Goal: Communication & Community: Connect with others

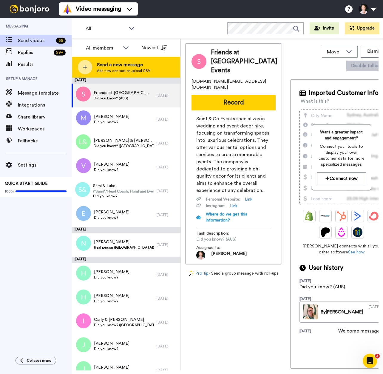
click at [80, 61] on div "Send a new message Add new contact or upload CSV" at bounding box center [126, 67] width 108 height 21
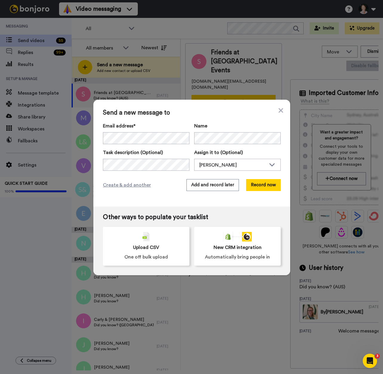
click at [205, 192] on div "Send a new message to Email address* No search result for ‘ [PERSON_NAME][EMAIL…" at bounding box center [191, 153] width 197 height 107
click at [199, 183] on button "Add and record later" at bounding box center [212, 185] width 53 height 12
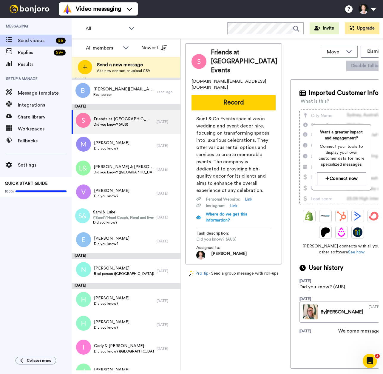
scroll to position [6, 0]
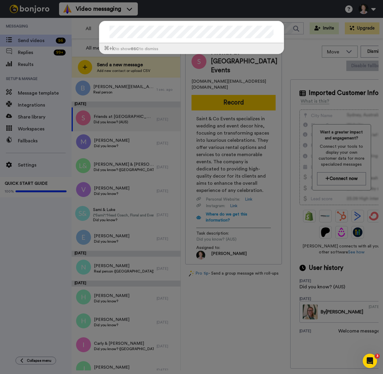
click at [198, 163] on div "⌘ +k to show esc to dismiss" at bounding box center [191, 187] width 383 height 374
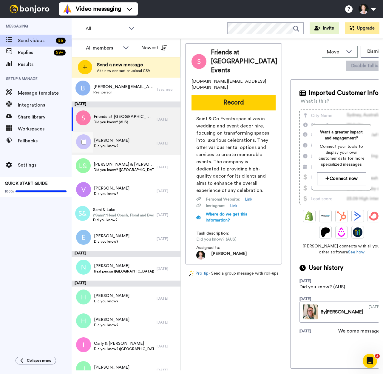
click at [112, 145] on span "Did you know?" at bounding box center [112, 146] width 36 height 5
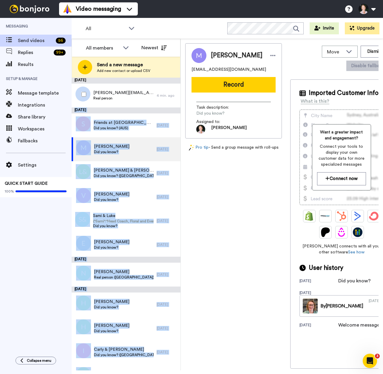
drag, startPoint x: 124, startPoint y: 361, endPoint x: 75, endPoint y: 98, distance: 267.8
copy div "[DATE] Friends at [GEOGRAPHIC_DATA] Events Did you know? (AUS) [DATE] [PERSON_N…"
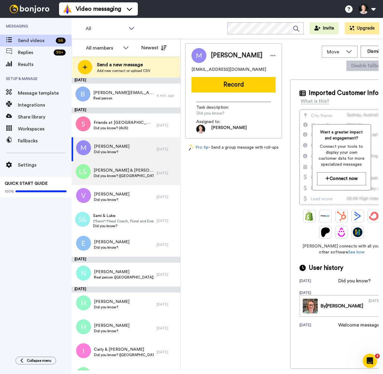
click at [129, 168] on div "[PERSON_NAME] & [PERSON_NAME] Did you know? ([GEOGRAPHIC_DATA])" at bounding box center [114, 173] width 85 height 24
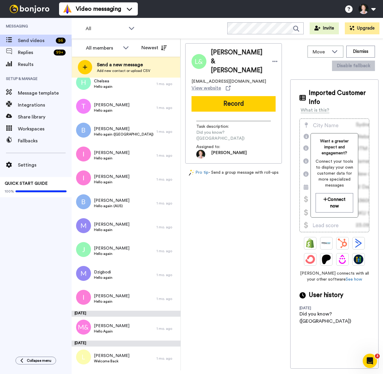
click at [0, 0] on div at bounding box center [0, 0] width 0 height 0
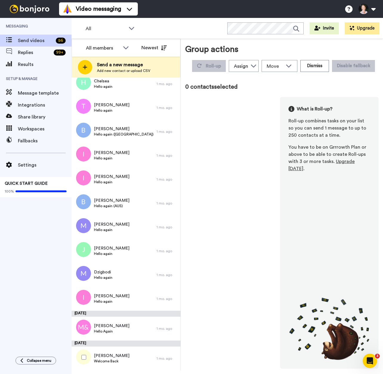
scroll to position [1083, 0]
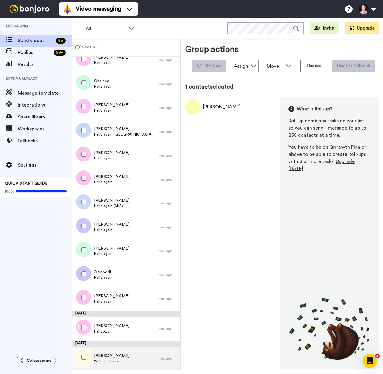
click at [120, 361] on div "[PERSON_NAME] Welcome Back" at bounding box center [114, 358] width 85 height 24
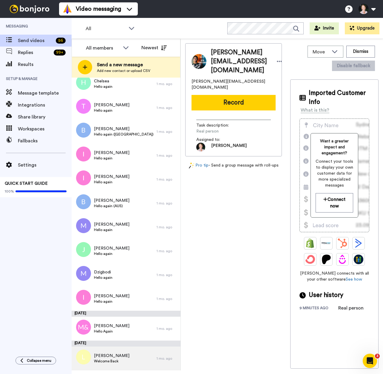
scroll to position [1104, 0]
click at [118, 346] on div "[PERSON_NAME] Welcome Back" at bounding box center [114, 358] width 85 height 24
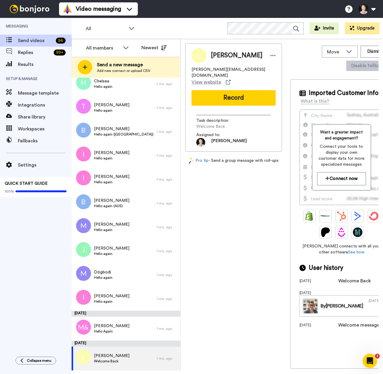
scroll to position [1104, 0]
click at [269, 57] on div at bounding box center [273, 55] width 9 height 9
click at [256, 93] on li "Dismiss" at bounding box center [261, 91] width 43 height 8
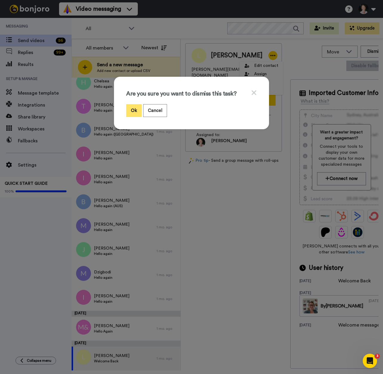
click at [136, 109] on button "Ok" at bounding box center [134, 110] width 16 height 13
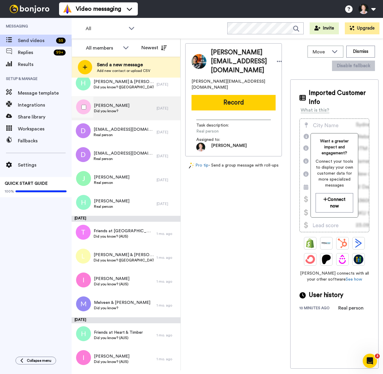
scroll to position [436, 0]
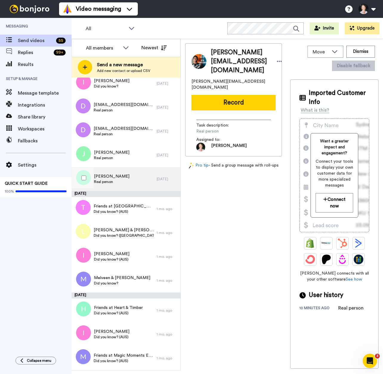
click at [111, 185] on div "[PERSON_NAME] Real person" at bounding box center [114, 179] width 85 height 24
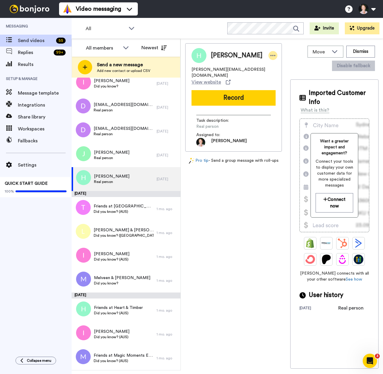
click at [270, 56] on icon at bounding box center [272, 56] width 5 height 6
click at [249, 88] on li "Dismiss" at bounding box center [255, 91] width 43 height 8
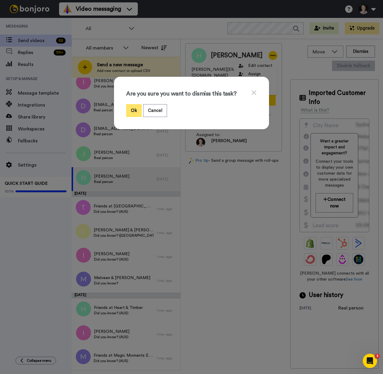
click at [135, 107] on button "Ok" at bounding box center [134, 110] width 16 height 13
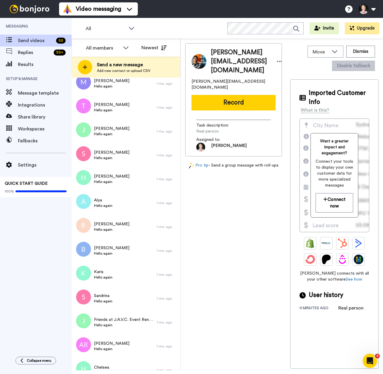
scroll to position [792, 0]
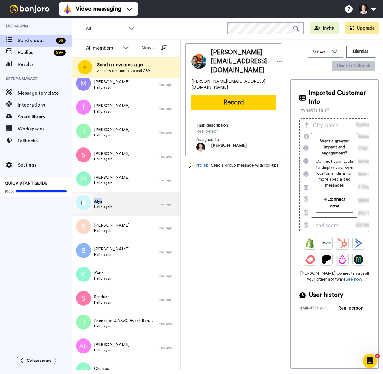
click at [127, 198] on div "[PERSON_NAME] Hello again" at bounding box center [114, 204] width 85 height 24
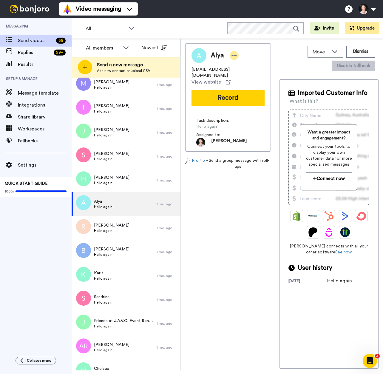
click at [237, 58] on icon at bounding box center [234, 56] width 5 height 6
click at [249, 90] on li "Dismiss" at bounding box center [251, 91] width 43 height 8
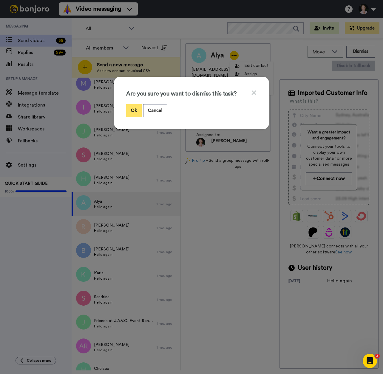
click at [131, 110] on button "Ok" at bounding box center [134, 110] width 16 height 13
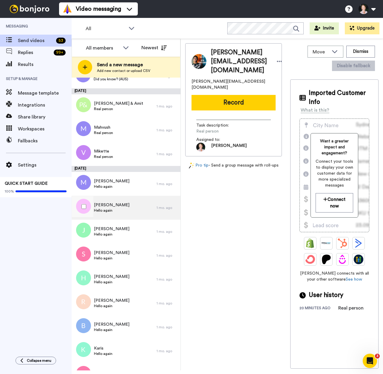
scroll to position [751, 0]
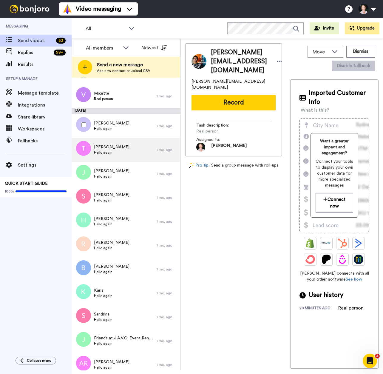
click at [112, 145] on span "[PERSON_NAME]" at bounding box center [112, 147] width 36 height 6
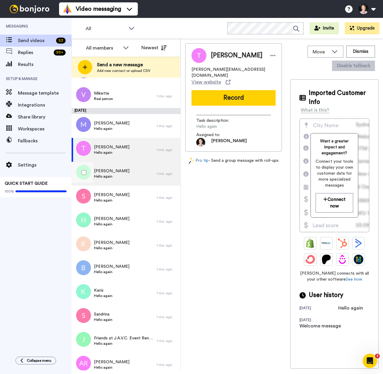
click at [107, 173] on span "[PERSON_NAME]" at bounding box center [112, 171] width 36 height 6
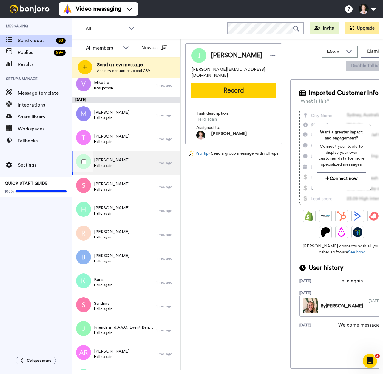
scroll to position [763, 0]
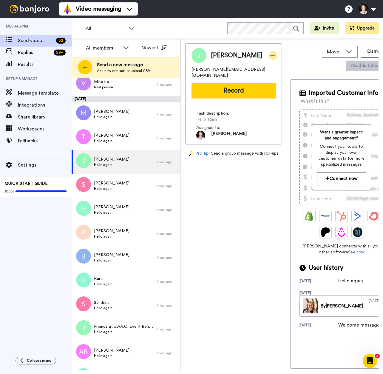
click at [270, 54] on icon at bounding box center [272, 56] width 5 height 6
click at [244, 91] on icon at bounding box center [242, 90] width 5 height 5
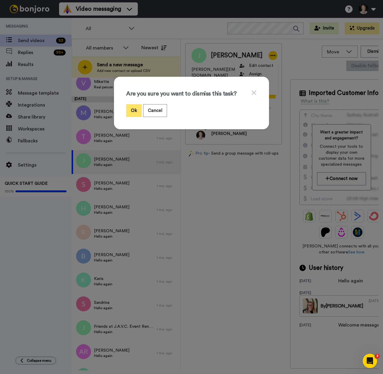
click at [135, 109] on button "Ok" at bounding box center [134, 110] width 16 height 13
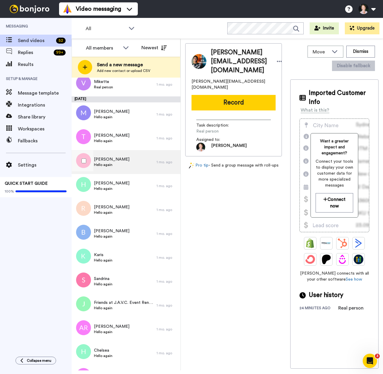
click at [106, 160] on span "[PERSON_NAME]" at bounding box center [112, 159] width 36 height 6
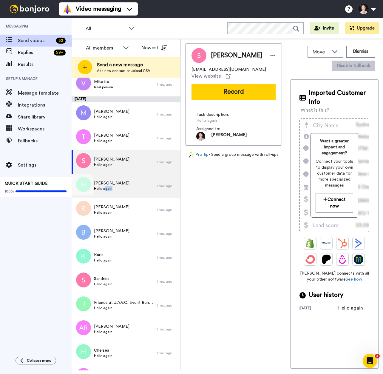
click at [106, 190] on span "Hello again" at bounding box center [112, 188] width 36 height 5
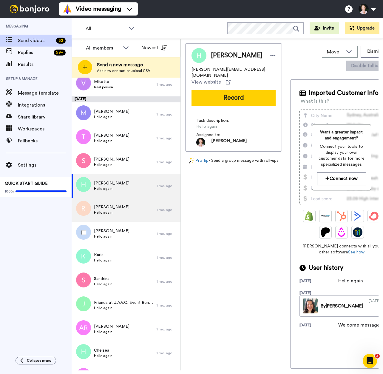
click at [101, 215] on div "[PERSON_NAME] Hello again" at bounding box center [114, 210] width 85 height 24
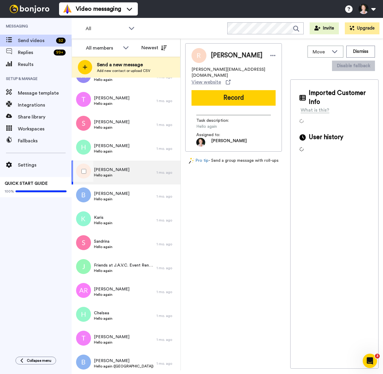
scroll to position [812, 0]
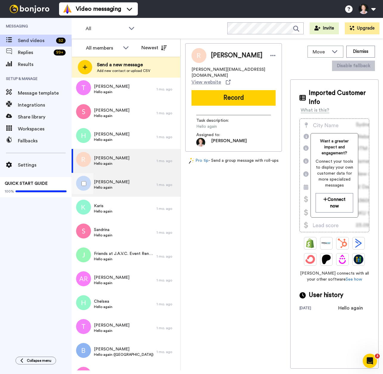
click at [116, 178] on div "[PERSON_NAME] Hello again" at bounding box center [114, 185] width 85 height 24
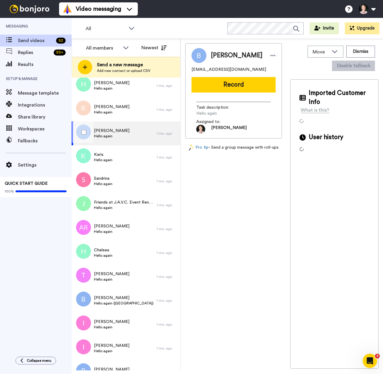
scroll to position [867, 0]
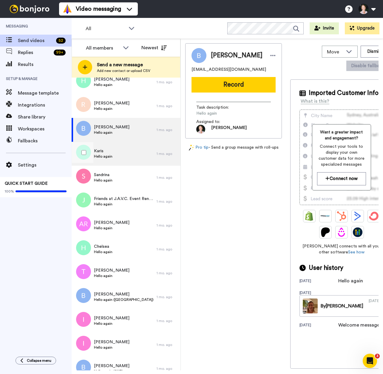
click at [116, 150] on div "[PERSON_NAME] Hello again" at bounding box center [114, 154] width 85 height 24
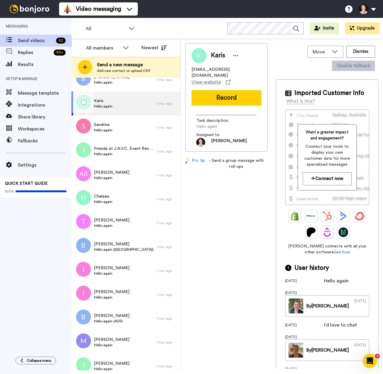
scroll to position [919, 0]
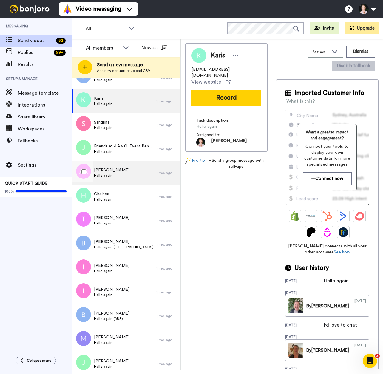
click at [105, 170] on span "[PERSON_NAME]" at bounding box center [112, 170] width 36 height 6
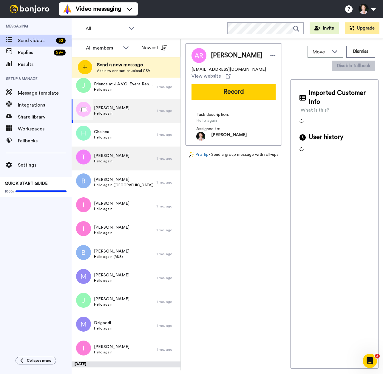
scroll to position [989, 0]
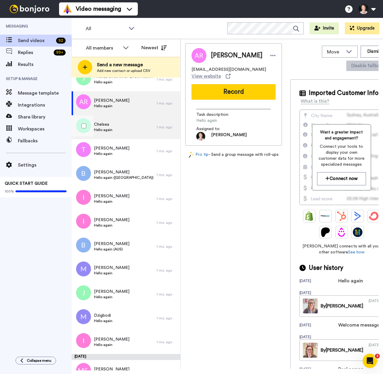
click at [110, 118] on div "[PERSON_NAME] Hello again" at bounding box center [114, 127] width 85 height 24
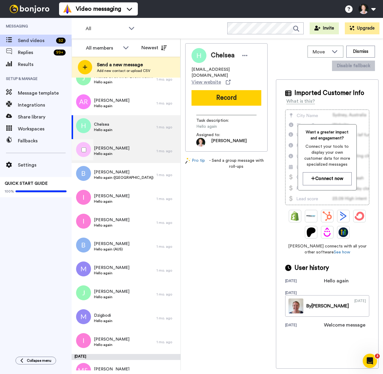
click at [132, 147] on div "[PERSON_NAME] Hello again" at bounding box center [114, 151] width 85 height 24
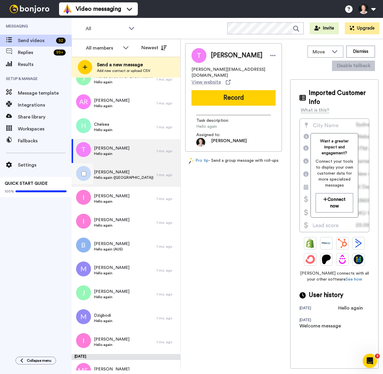
click at [118, 177] on span "Hello again ([GEOGRAPHIC_DATA])" at bounding box center [124, 177] width 60 height 5
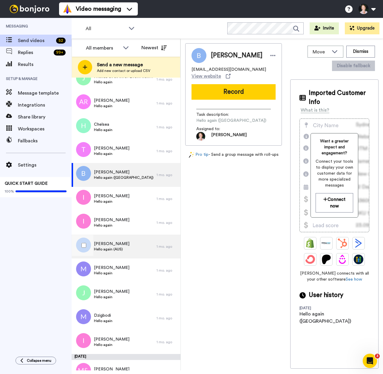
click at [113, 244] on span "[PERSON_NAME]" at bounding box center [112, 244] width 36 height 6
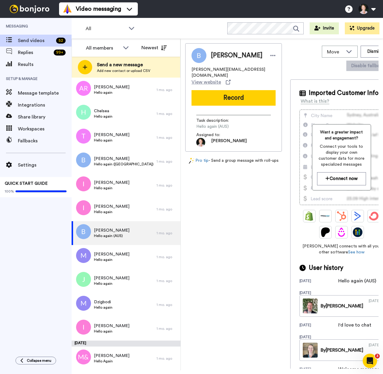
scroll to position [1002, 0]
click at [100, 273] on div "[PERSON_NAME] Hello again" at bounding box center [114, 281] width 85 height 24
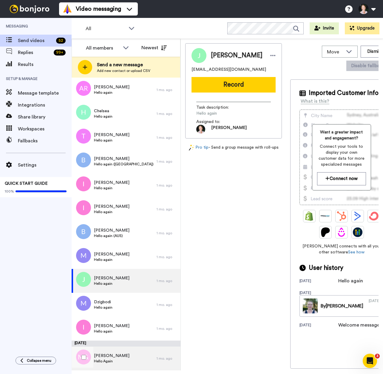
click at [118, 354] on div "[PERSON_NAME] Hello Again" at bounding box center [114, 358] width 85 height 24
